Goal: Check status: Check status

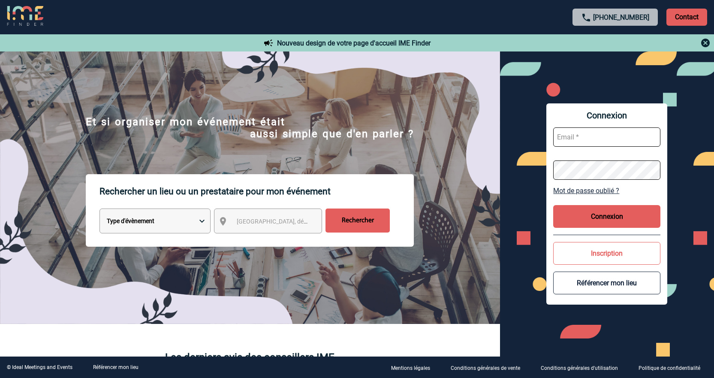
type input "jnetobogalho@ime-groupe.com"
click at [568, 210] on button "Connexion" at bounding box center [606, 216] width 107 height 23
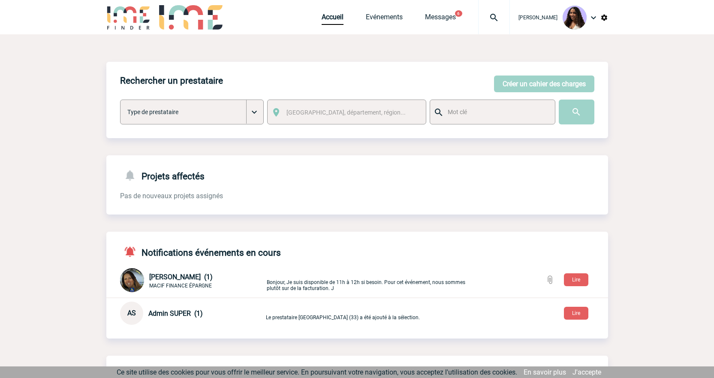
click at [479, 13] on img at bounding box center [494, 17] width 31 height 10
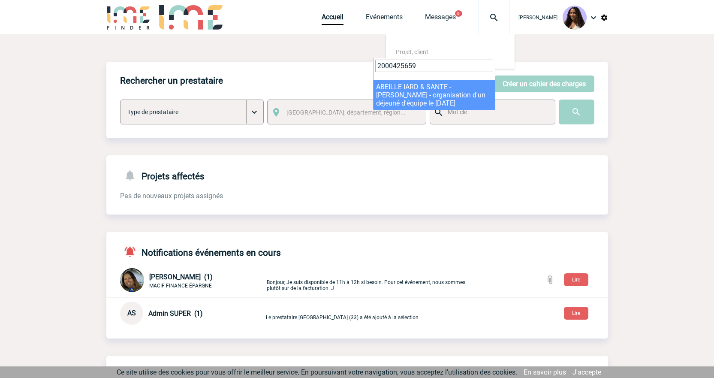
type input "2000425659"
select select "25160"
